Goal: Task Accomplishment & Management: Manage account settings

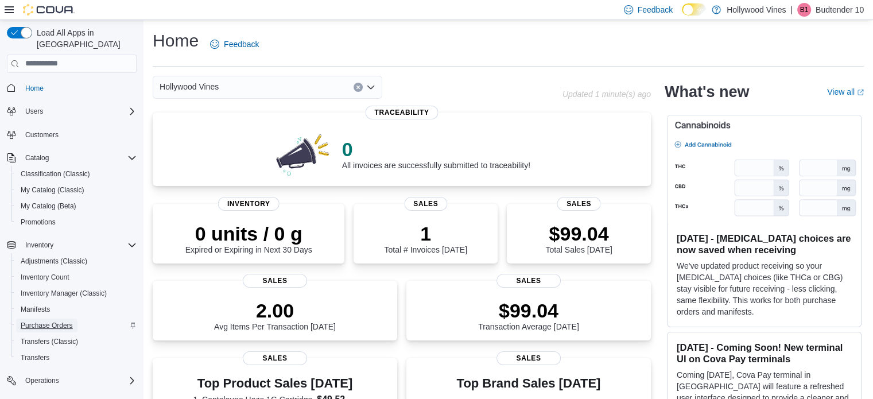
click at [51, 318] on span "Purchase Orders" at bounding box center [47, 325] width 52 height 14
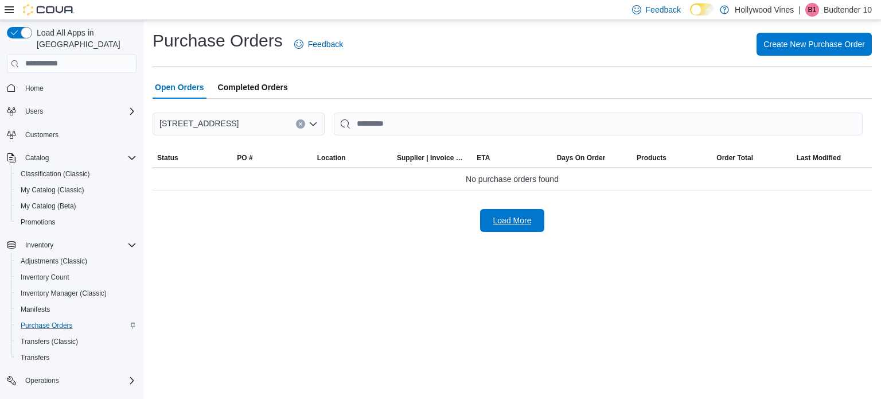
click at [516, 220] on span "Load More" at bounding box center [512, 220] width 38 height 11
click at [243, 83] on span "Completed Orders" at bounding box center [253, 87] width 70 height 23
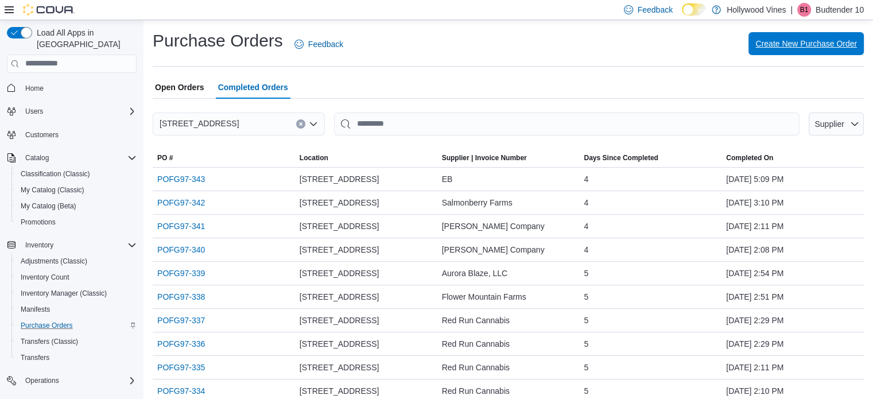
click at [806, 43] on span "Create New Purchase Order" at bounding box center [806, 43] width 102 height 11
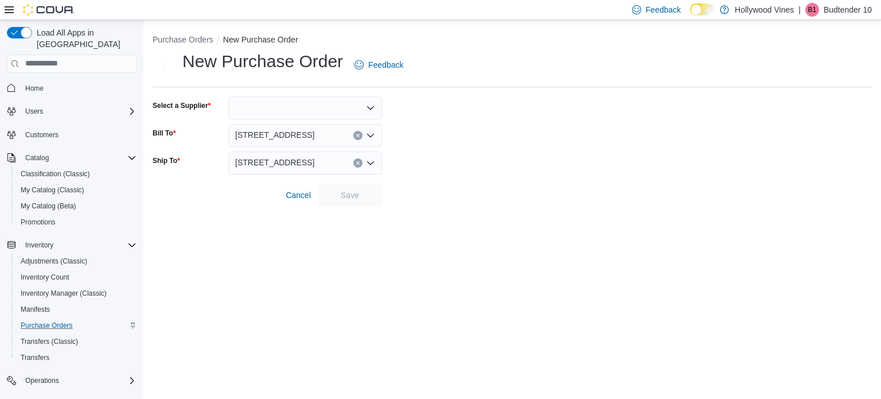
click at [249, 107] on div at bounding box center [305, 107] width 154 height 23
type input "***"
click at [263, 130] on span "JKD Brands" at bounding box center [312, 127] width 126 height 11
click at [333, 196] on span "Save" at bounding box center [350, 194] width 50 height 23
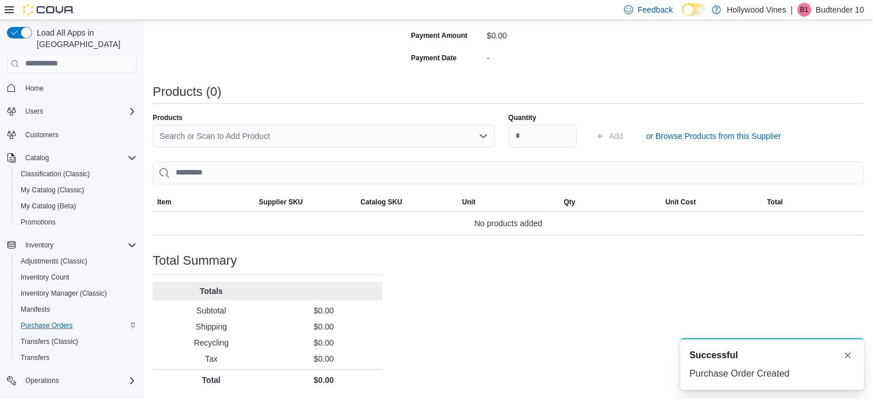
scroll to position [211, 0]
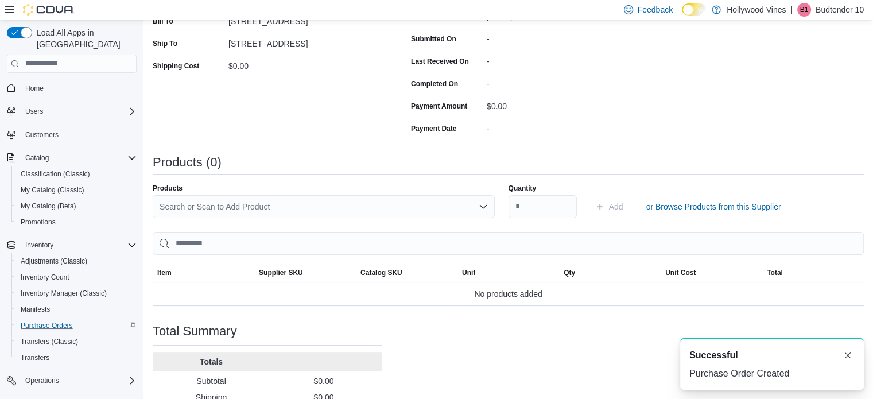
click at [336, 203] on div "Search or Scan to Add Product" at bounding box center [324, 206] width 342 height 23
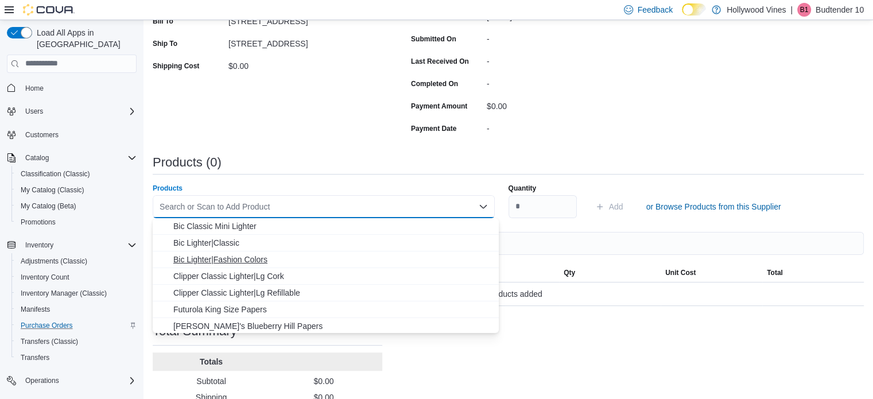
click at [239, 258] on span "Bic Lighter|Fashion Colors" at bounding box center [332, 259] width 318 height 11
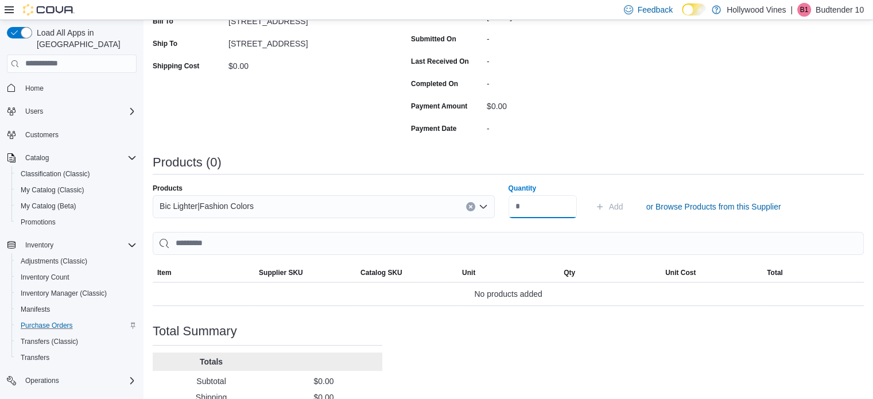
type input "*"
type input "***"
click at [620, 205] on span "Add" at bounding box center [616, 206] width 14 height 11
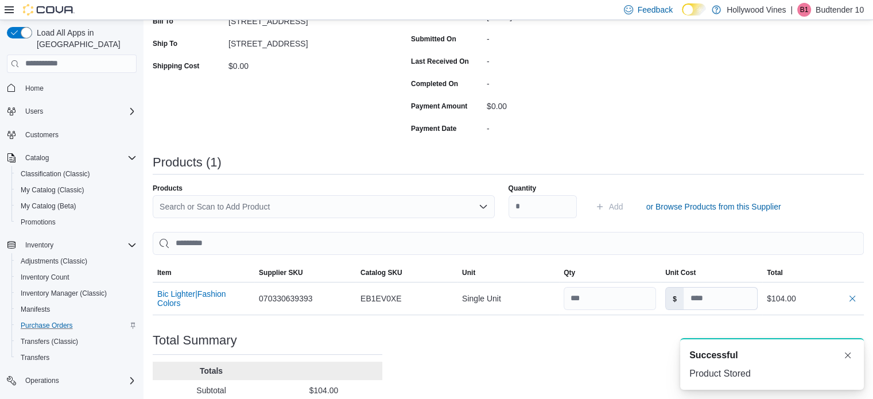
scroll to position [0, 0]
click at [231, 201] on div "Search or Scan to Add Product" at bounding box center [324, 206] width 342 height 23
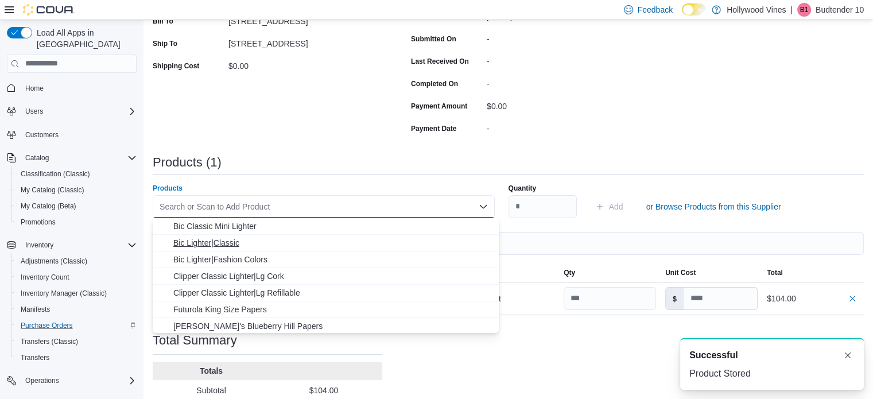
click at [227, 240] on span "Bic Lighter|Classic" at bounding box center [332, 242] width 318 height 11
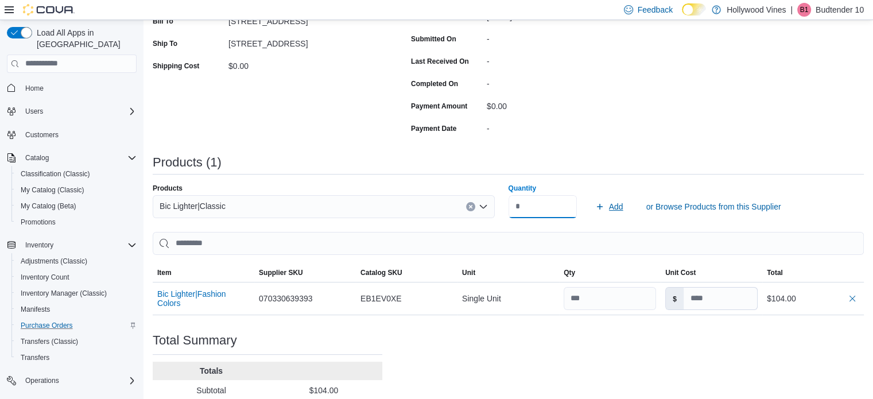
type input "***"
click at [619, 207] on span "Add" at bounding box center [616, 206] width 14 height 11
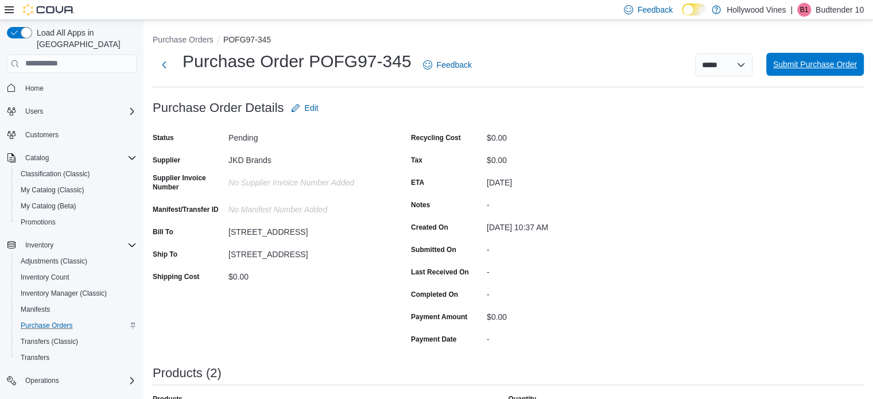
click at [811, 66] on span "Submit Purchase Order" at bounding box center [815, 64] width 84 height 11
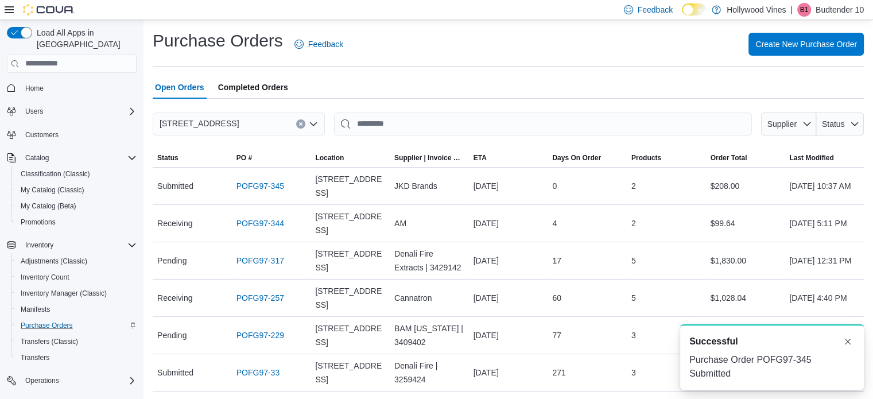
click at [251, 81] on span "Completed Orders" at bounding box center [253, 87] width 70 height 23
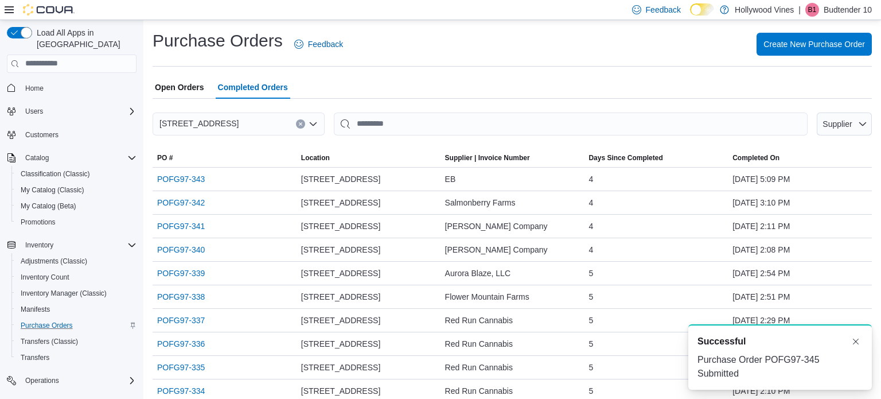
click at [174, 80] on span "Open Orders" at bounding box center [179, 87] width 49 height 23
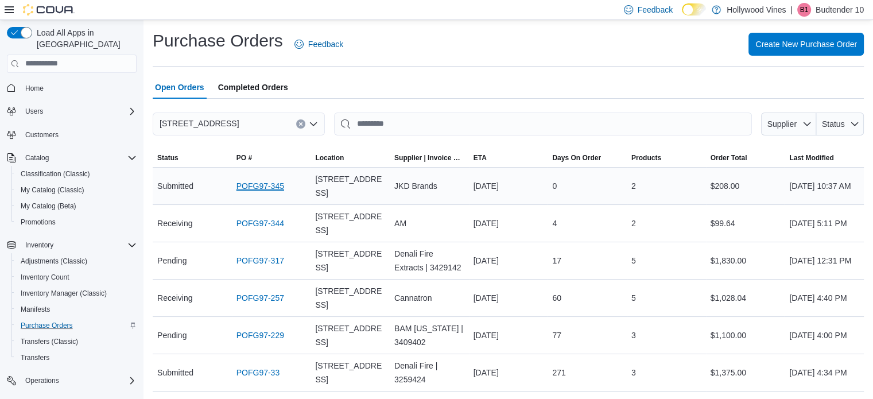
click at [262, 186] on link "POFG97-345" at bounding box center [260, 186] width 48 height 14
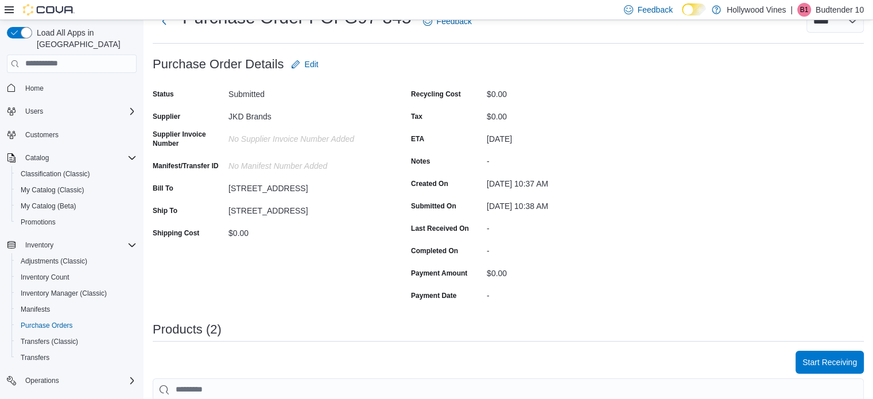
scroll to position [45, 0]
click at [309, 61] on span "Edit" at bounding box center [312, 62] width 14 height 11
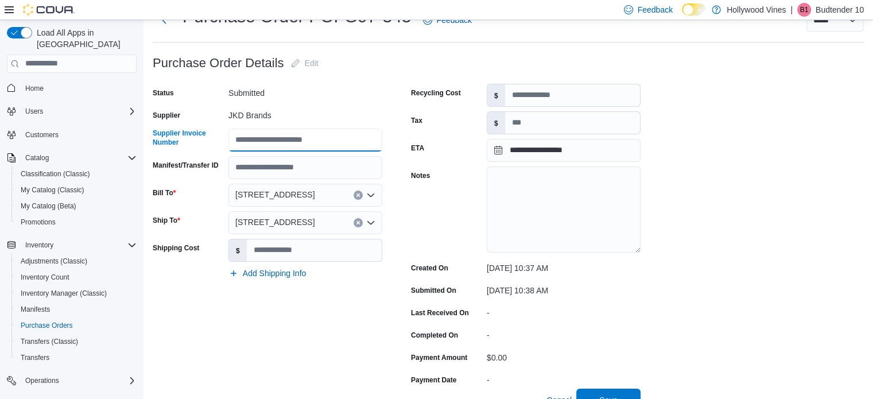
click at [276, 134] on input "Supplier Invoice Number" at bounding box center [305, 140] width 154 height 23
type input "*********"
click at [297, 300] on div "Status Submitted Supplier JKD Brands Supplier Invoice Number ********* Manifest…" at bounding box center [268, 236] width 230 height 305
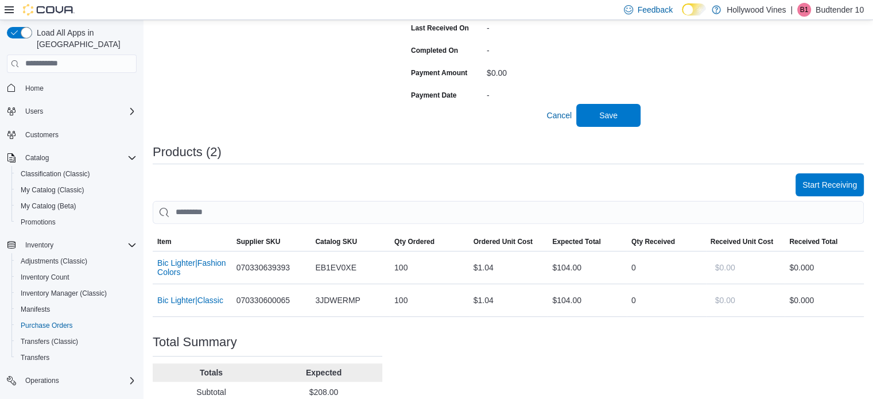
scroll to position [337, 0]
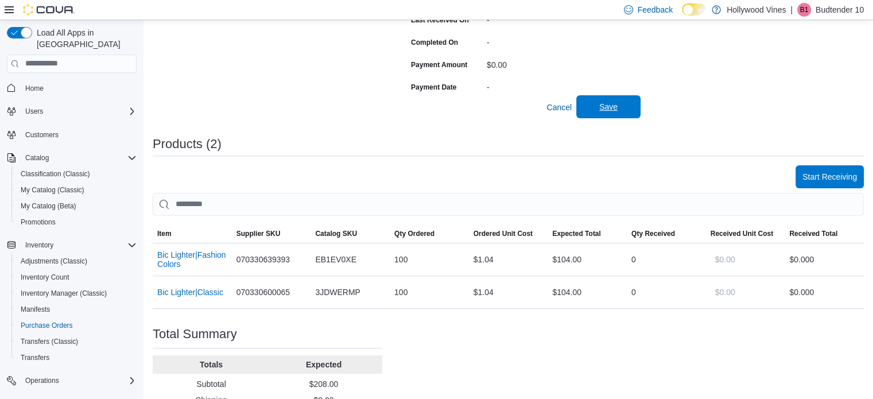
click at [604, 107] on span "Save" at bounding box center [608, 106] width 18 height 11
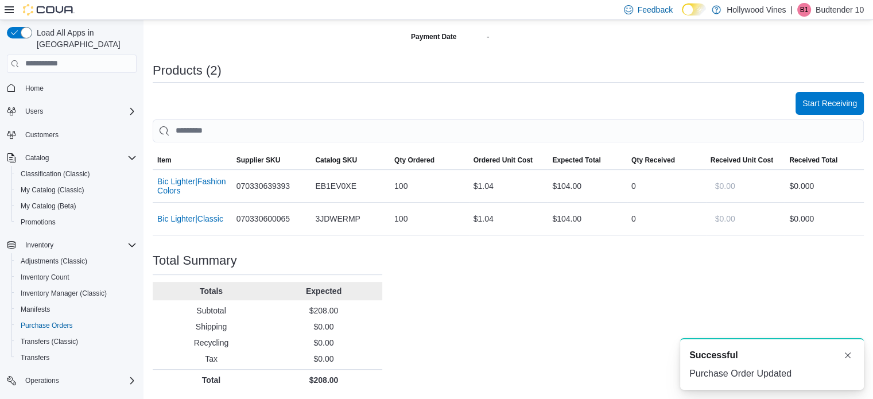
scroll to position [0, 0]
click at [846, 94] on span "Start Receiving" at bounding box center [829, 102] width 55 height 23
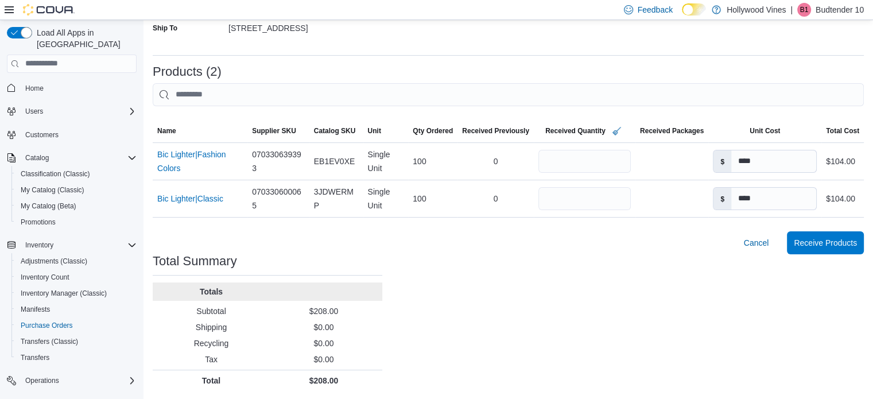
scroll to position [222, 0]
click at [818, 239] on span "Receive Products" at bounding box center [825, 241] width 63 height 11
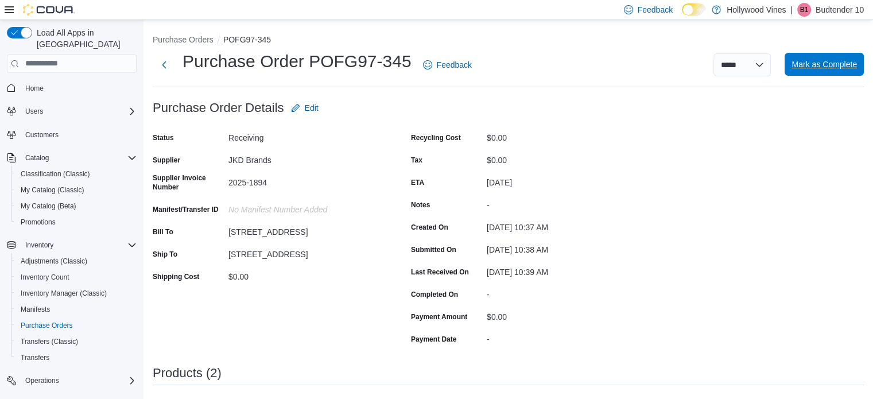
click at [819, 57] on span "Mark as Complete" at bounding box center [823, 64] width 65 height 23
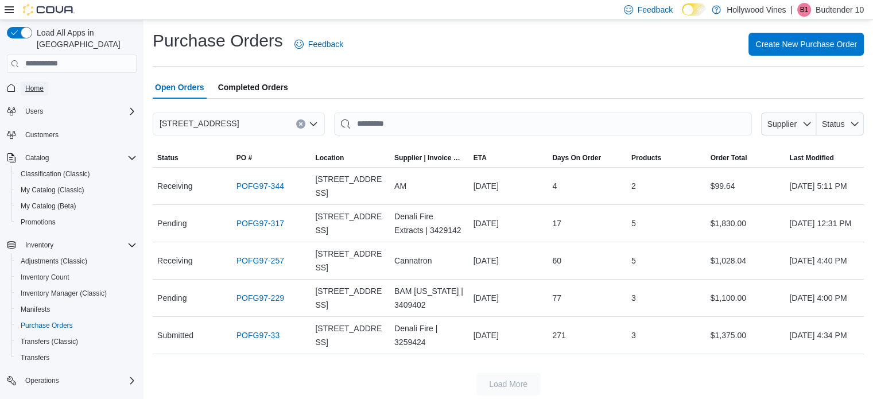
click at [33, 84] on span "Home" at bounding box center [34, 88] width 18 height 9
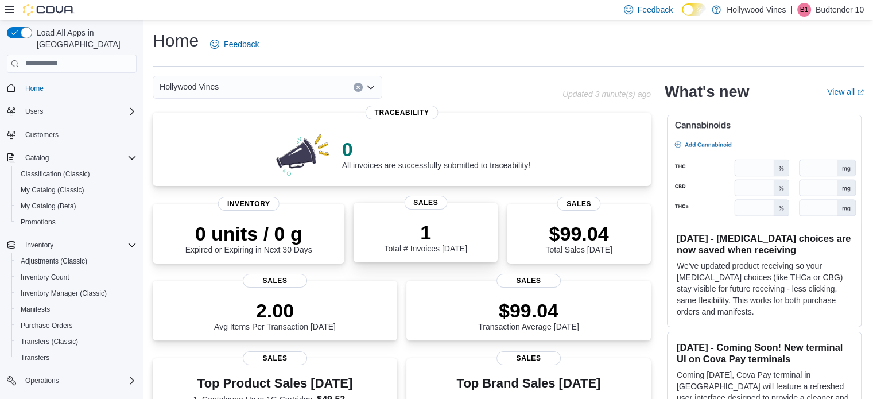
click at [403, 233] on p "1" at bounding box center [425, 232] width 83 height 23
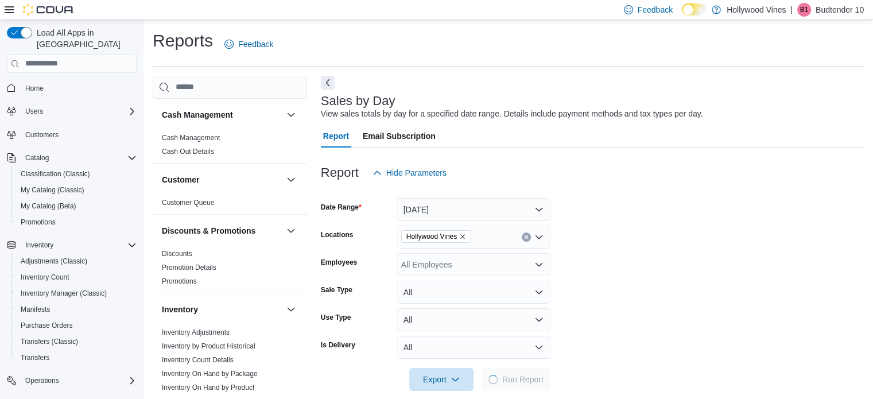
scroll to position [14, 0]
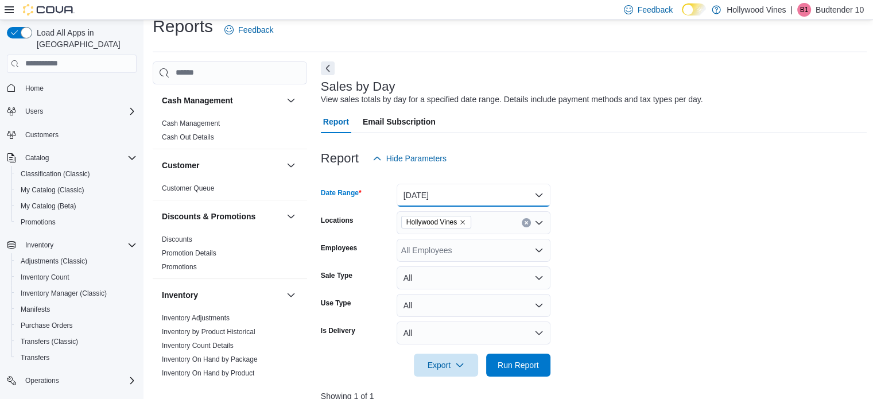
click at [518, 200] on button "[DATE]" at bounding box center [474, 195] width 154 height 23
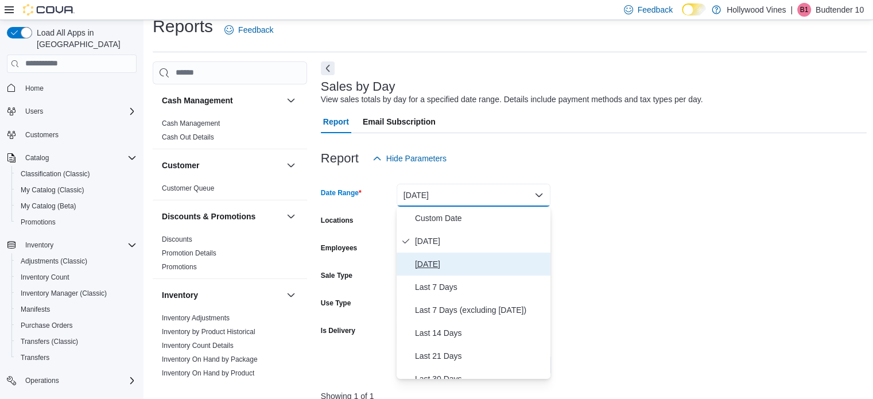
click at [435, 263] on span "[DATE]" at bounding box center [480, 264] width 131 height 14
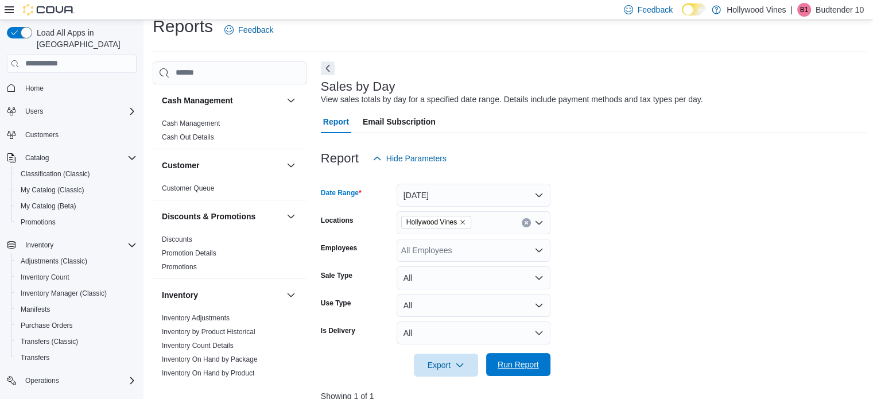
click at [506, 361] on span "Run Report" at bounding box center [517, 364] width 41 height 11
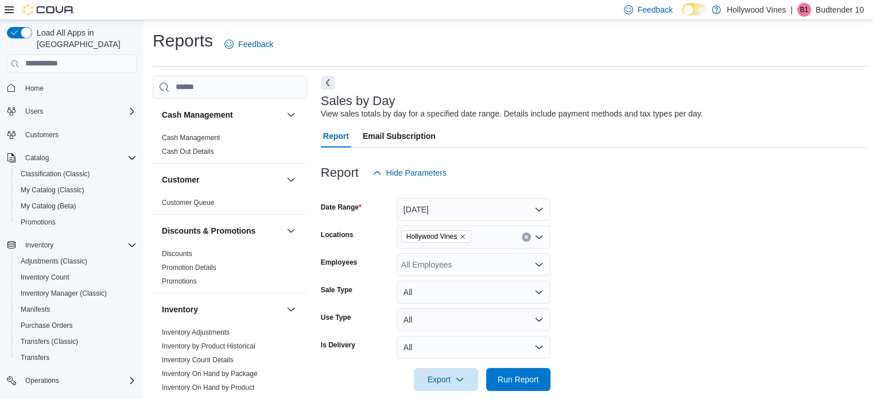
click at [388, 133] on span "Email Subscription" at bounding box center [399, 136] width 73 height 23
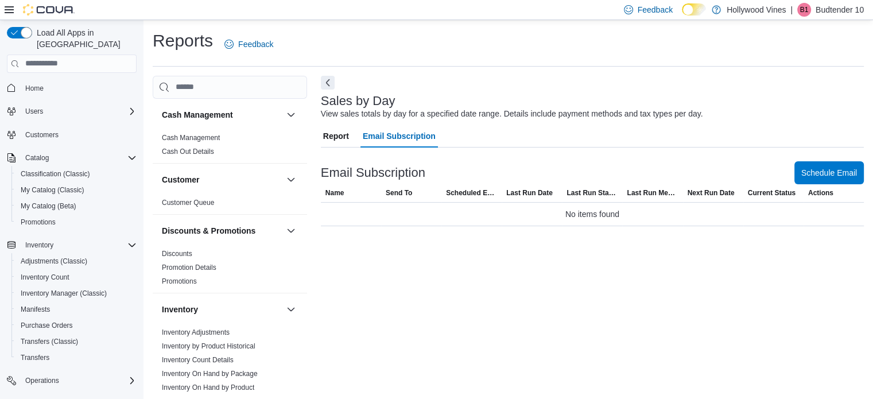
click at [337, 133] on span "Report" at bounding box center [336, 136] width 26 height 23
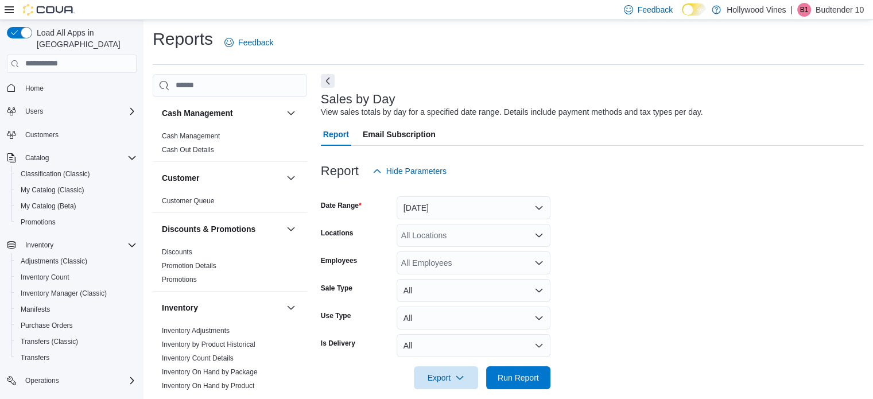
scroll to position [14, 0]
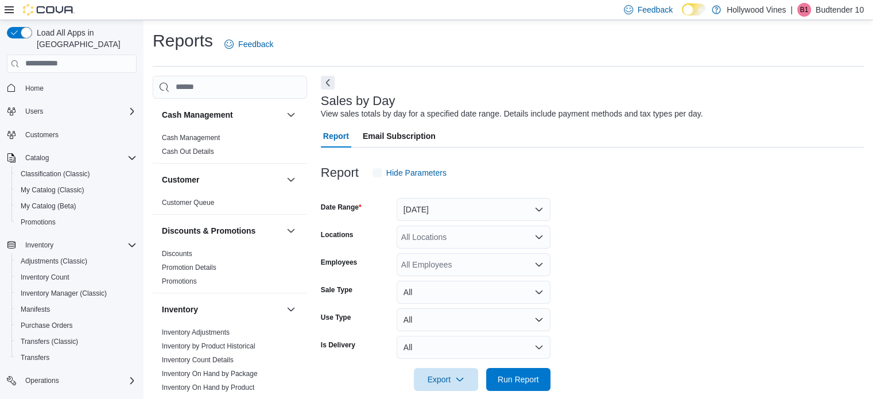
scroll to position [14, 0]
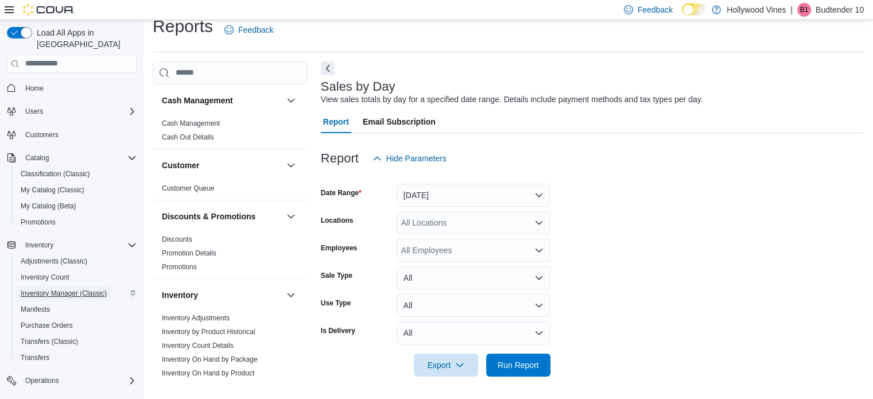
click at [55, 289] on span "Inventory Manager (Classic)" at bounding box center [64, 293] width 86 height 9
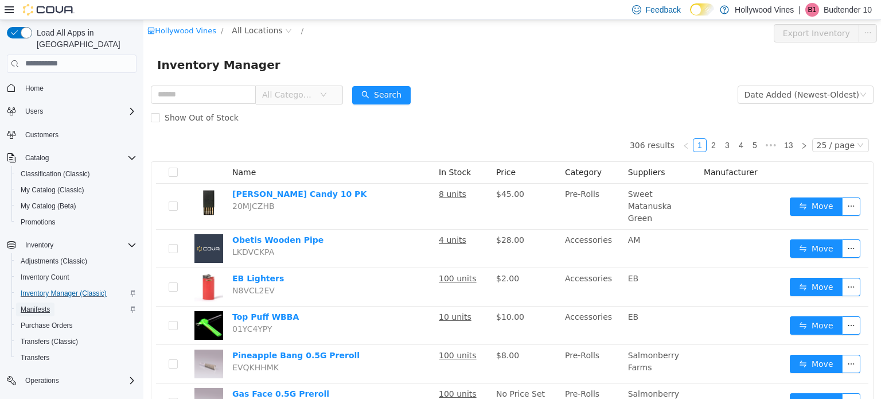
click at [41, 305] on span "Manifests" at bounding box center [35, 309] width 29 height 9
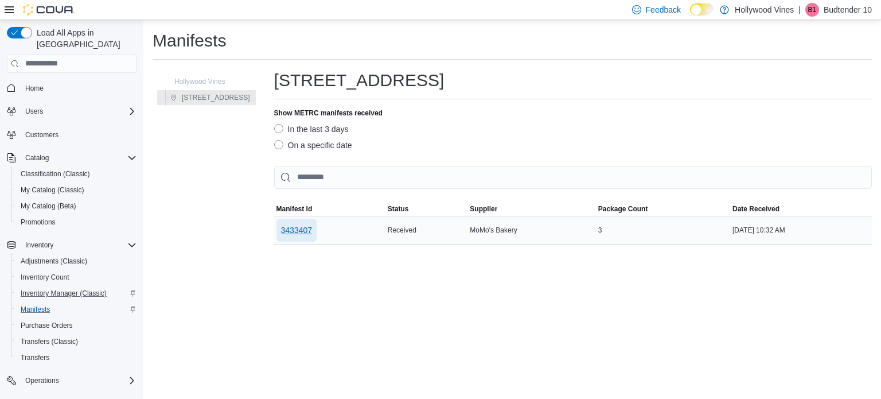
click at [281, 224] on span "3433407" at bounding box center [297, 229] width 32 height 11
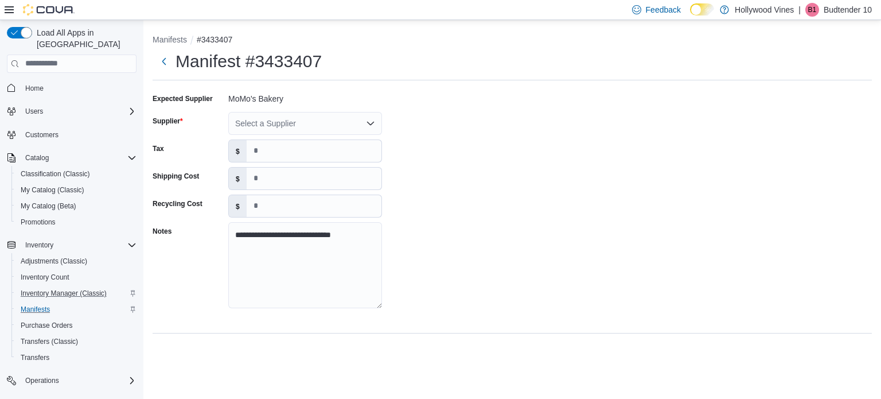
click at [278, 125] on div "Select a Supplier" at bounding box center [305, 123] width 154 height 23
type input "****"
click at [281, 139] on span "MoMo 's Bakery" at bounding box center [312, 142] width 126 height 11
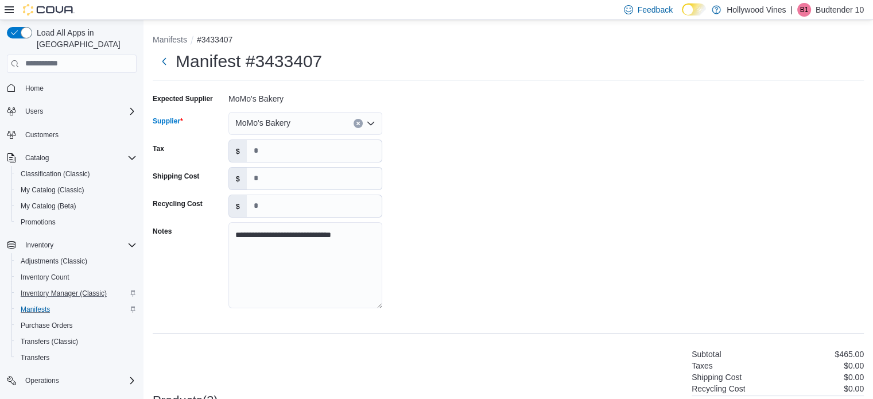
scroll to position [165, 0]
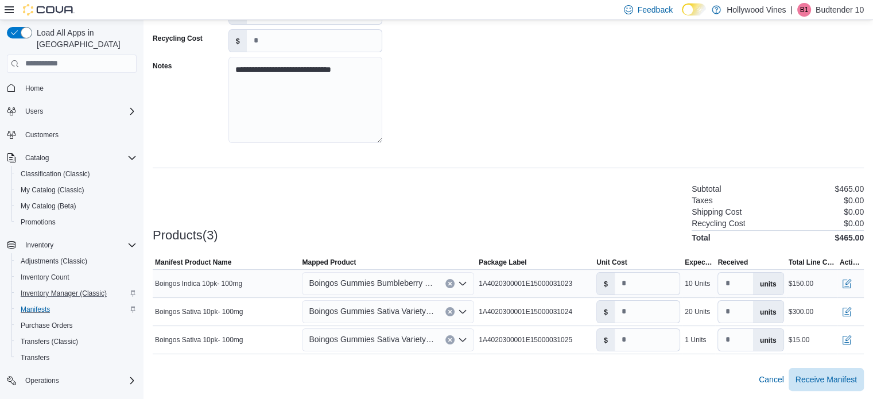
click at [464, 284] on icon "Open list of options" at bounding box center [462, 283] width 9 height 9
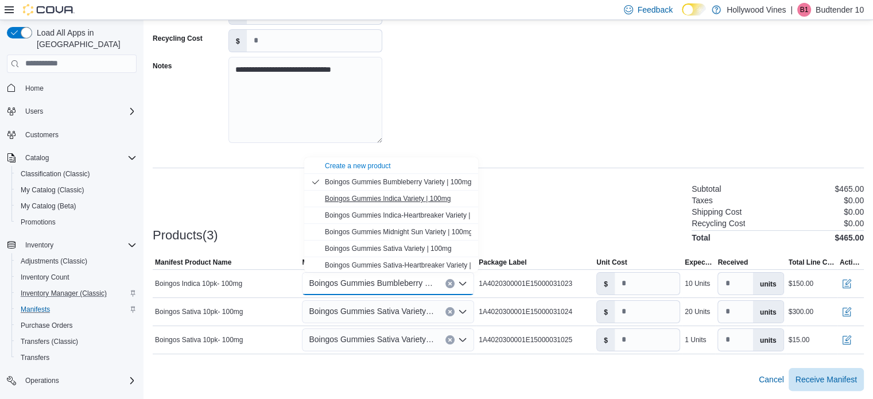
click at [412, 200] on span "Boingos Gummies Indica Variety | 100mg" at bounding box center [388, 199] width 126 height 8
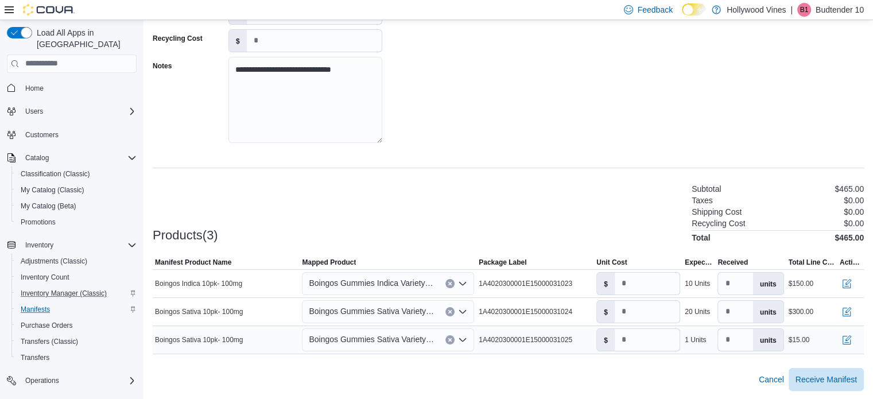
click at [467, 336] on icon "Open list of options" at bounding box center [462, 339] width 9 height 9
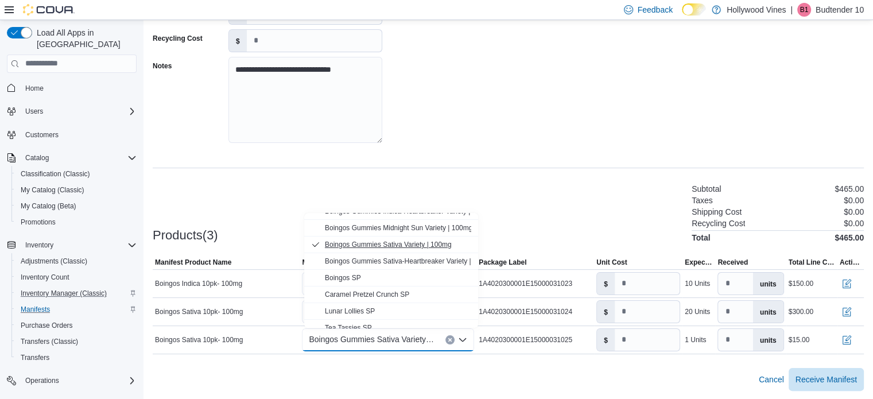
scroll to position [60, 0]
click at [342, 273] on div "Boingos SP" at bounding box center [398, 277] width 146 height 9
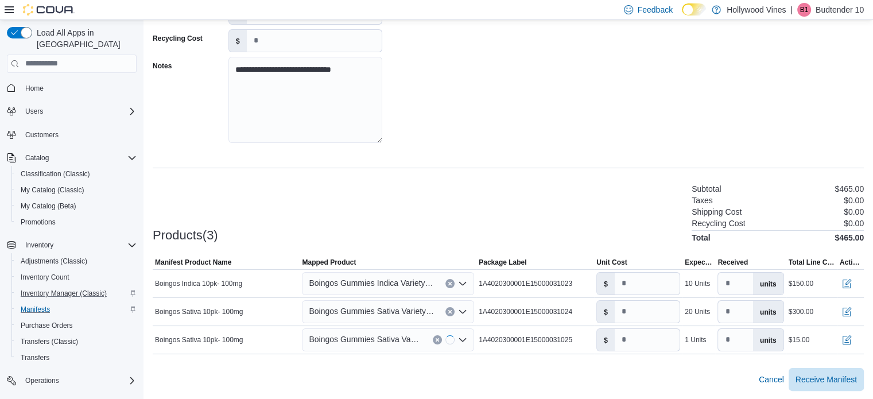
type input "*"
click at [588, 368] on div "Cancel Receive Manifest" at bounding box center [508, 379] width 711 height 23
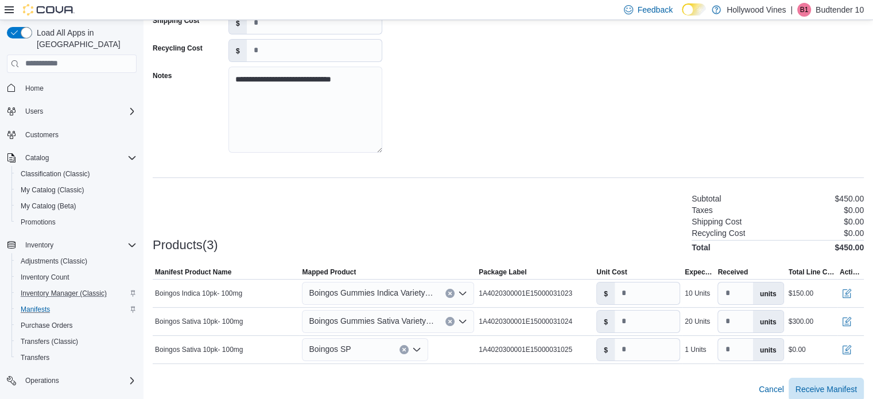
scroll to position [165, 0]
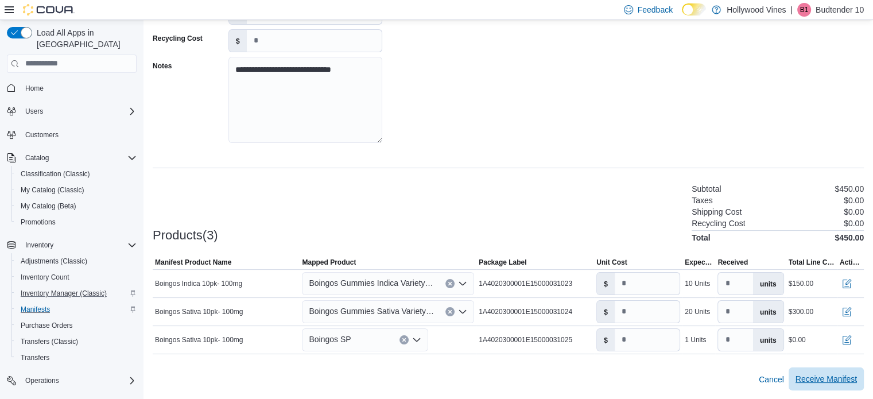
click at [817, 370] on span "Receive Manifest" at bounding box center [825, 378] width 61 height 23
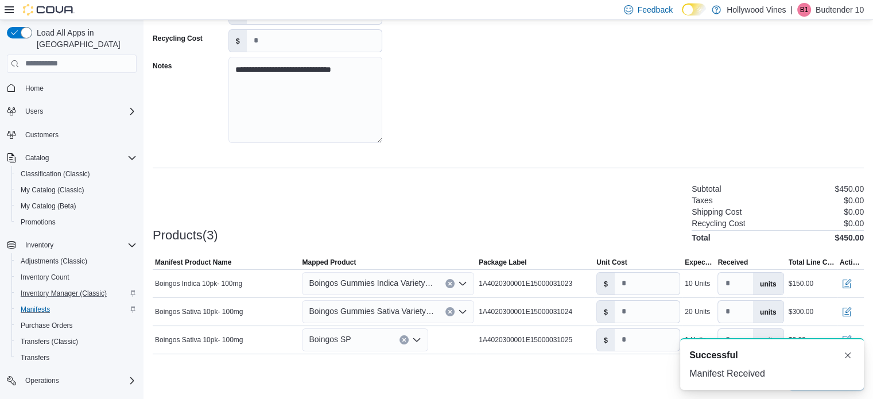
scroll to position [0, 0]
